Goal: Check status: Check status

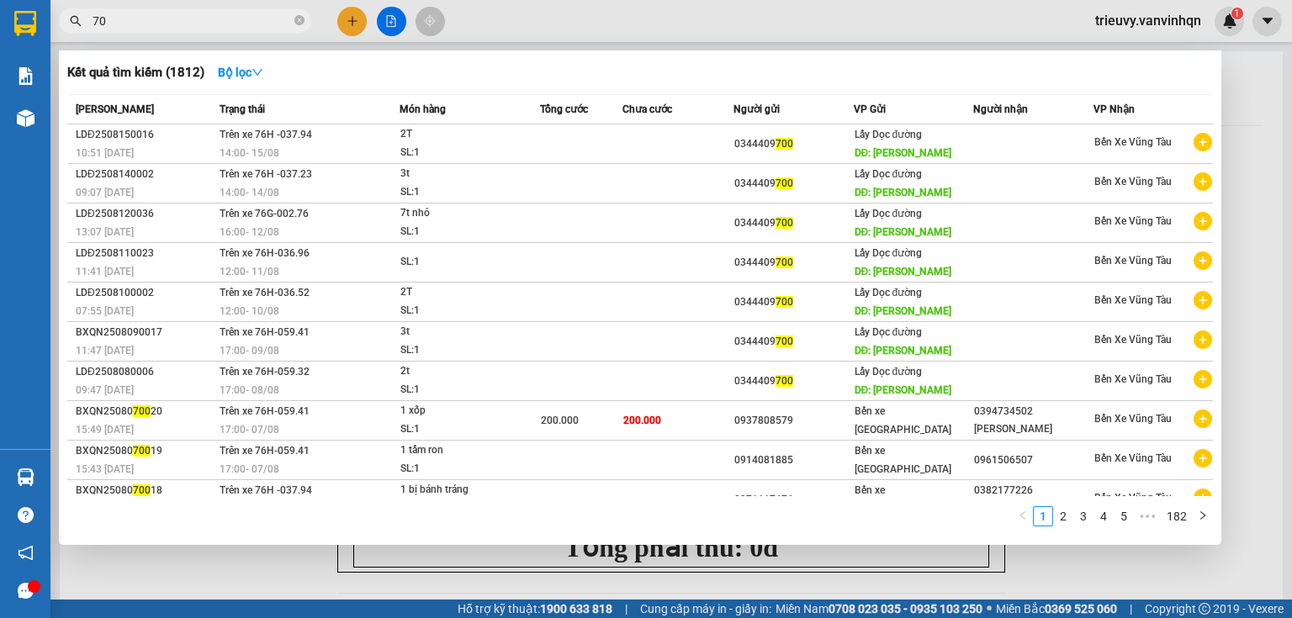
type input "7"
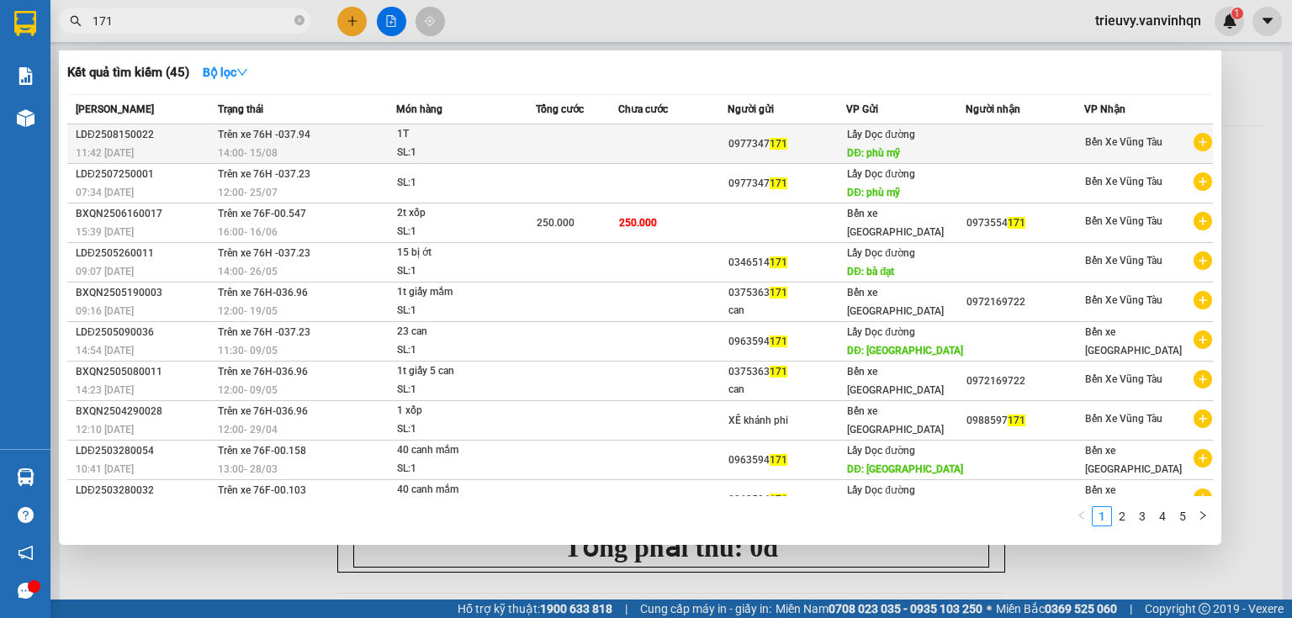
type input "171"
click at [384, 136] on td "Trên xe 76H -037.94 14:00 [DATE]" at bounding box center [305, 144] width 183 height 40
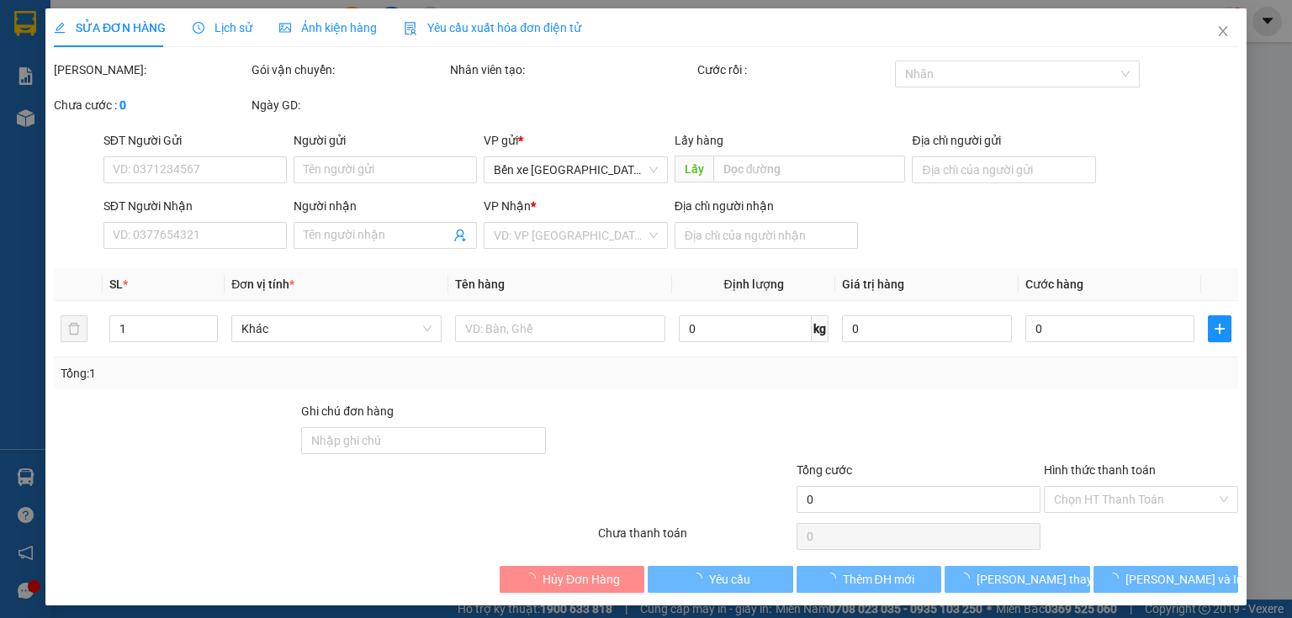
type input "0977347171"
type input "phù mỹ"
type input "lagi"
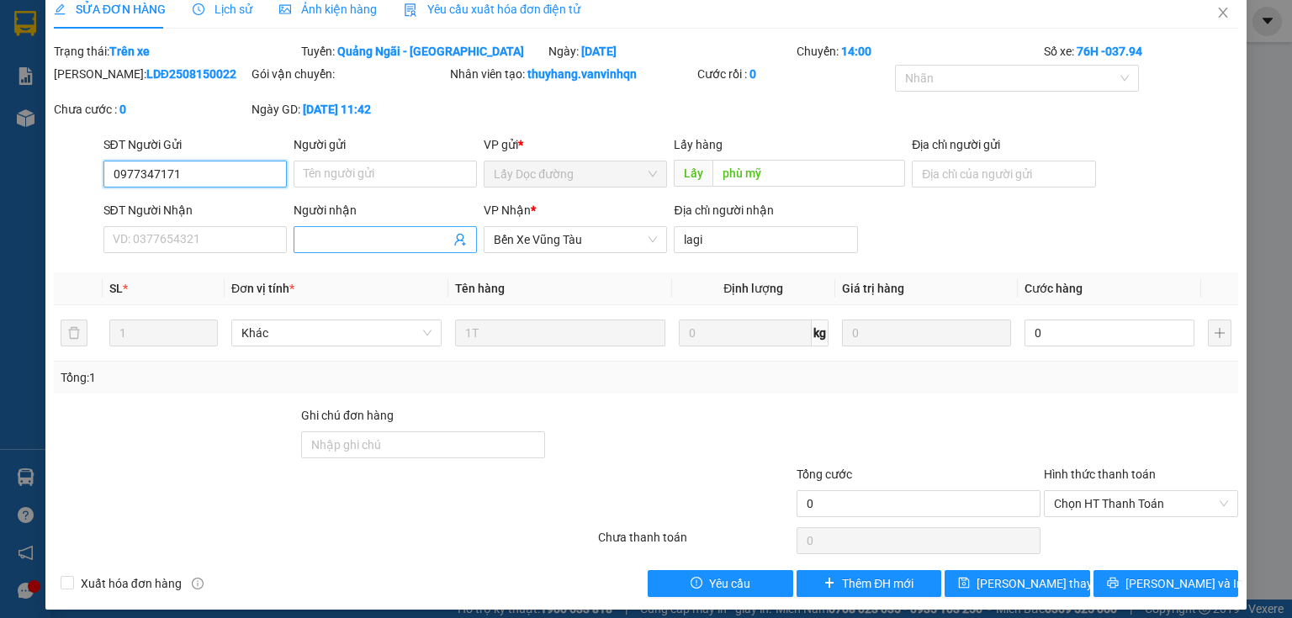
scroll to position [29, 0]
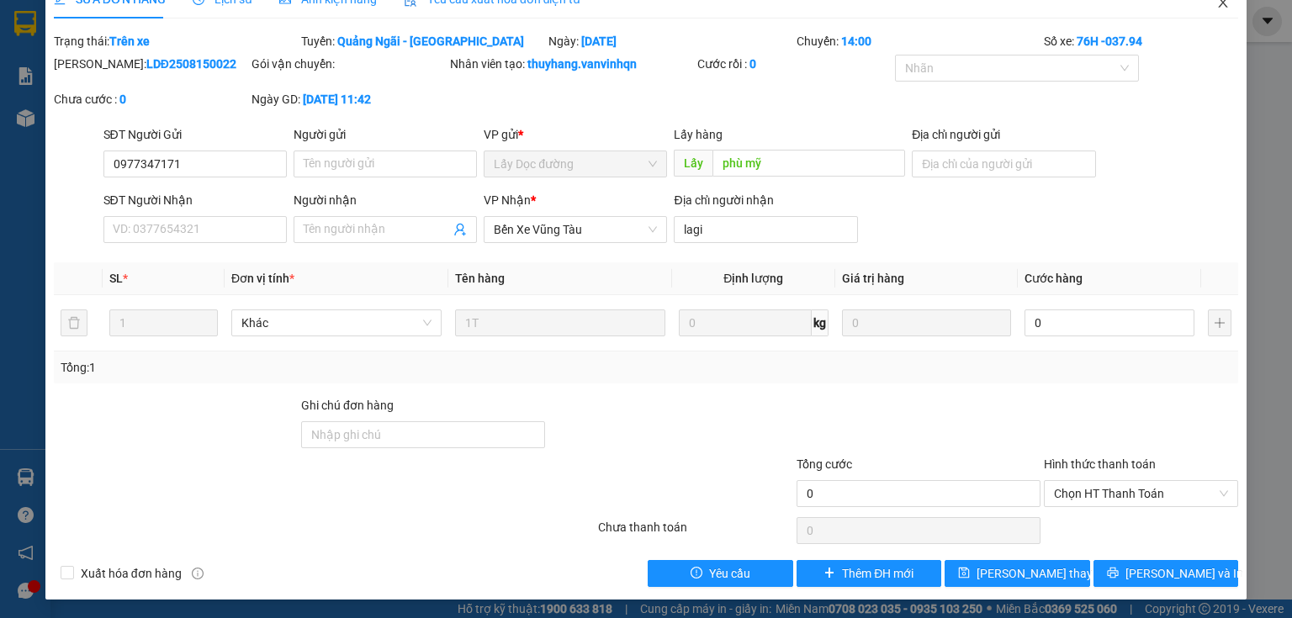
click at [1207, 13] on span "Close" at bounding box center [1222, 3] width 47 height 47
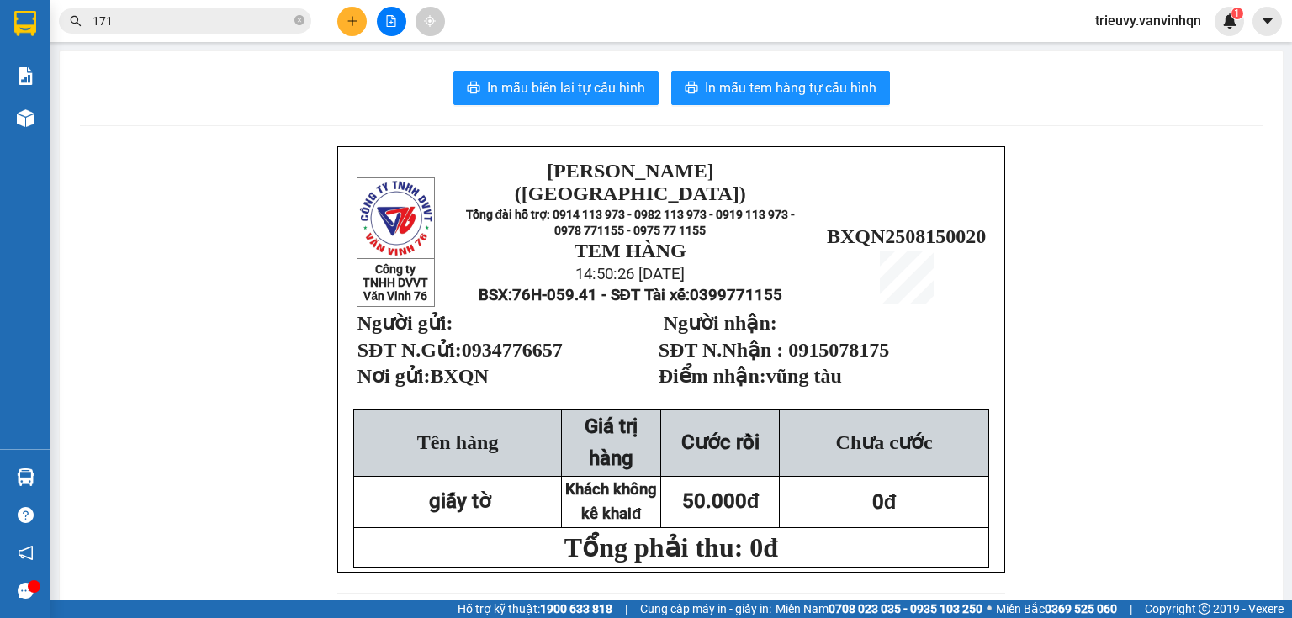
click at [262, 20] on input "171" at bounding box center [192, 21] width 198 height 19
type input "1"
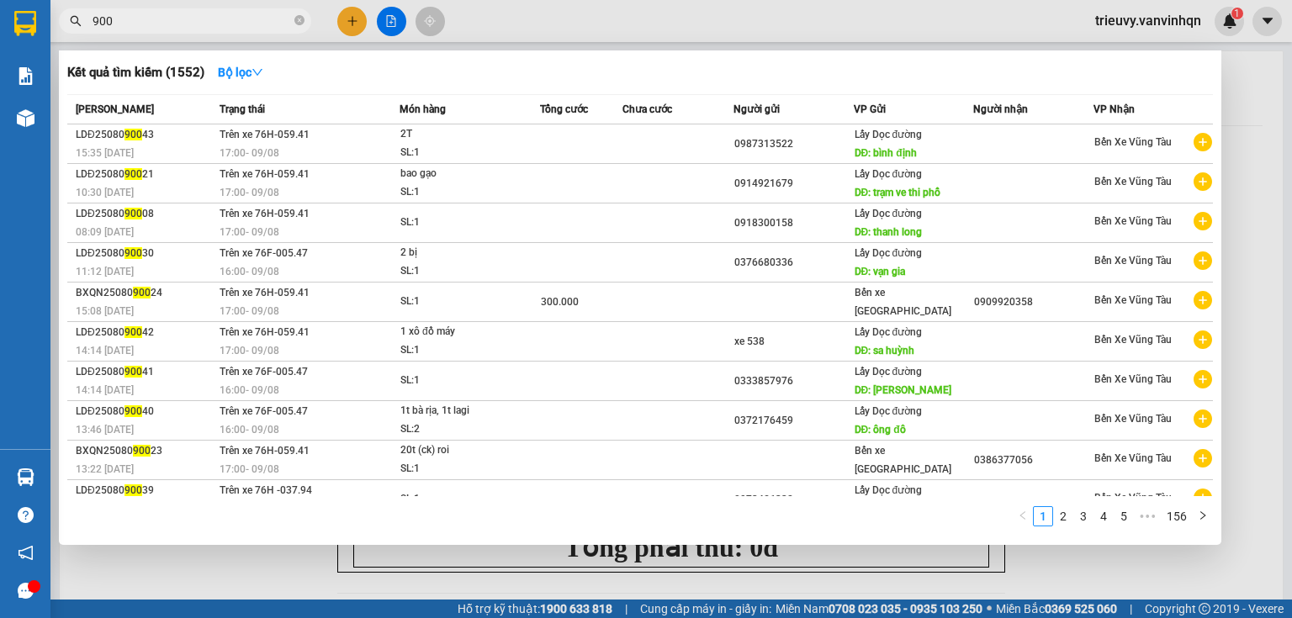
type input "900"
